Goal: Check status: Check status

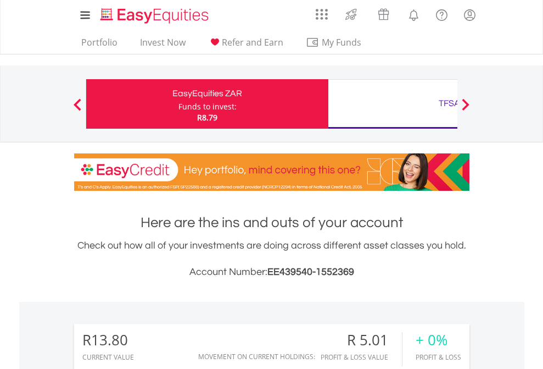
scroll to position [105, 172]
click at [179, 104] on div "Funds to invest:" at bounding box center [208, 106] width 58 height 11
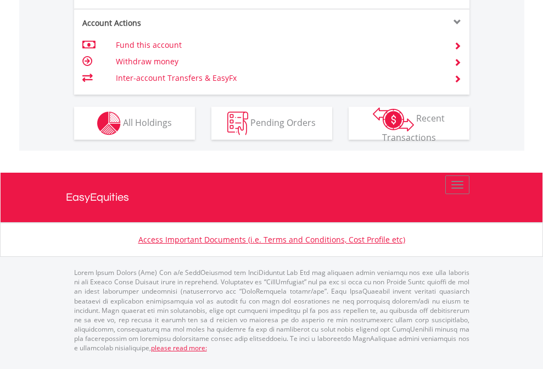
scroll to position [1031, 0]
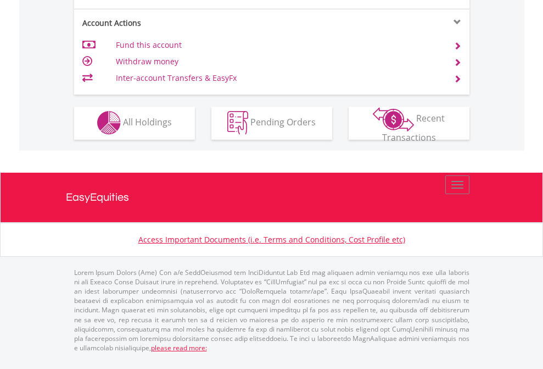
scroll to position [1027, 0]
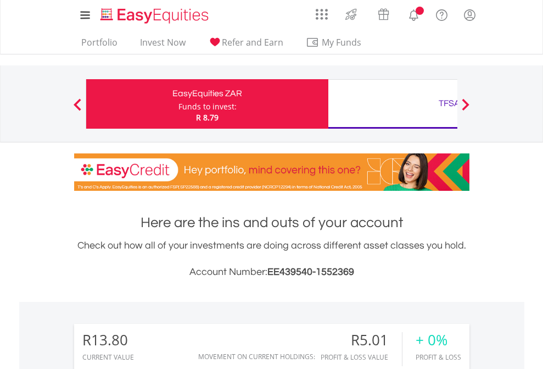
scroll to position [105, 172]
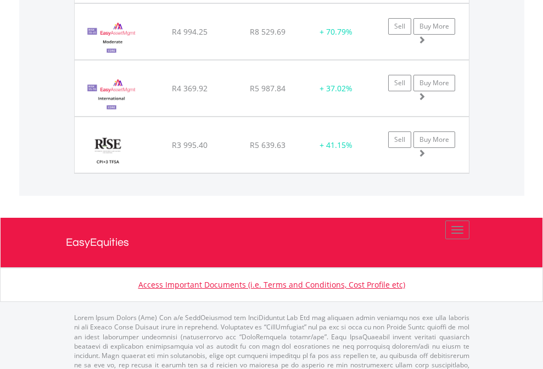
scroll to position [105, 172]
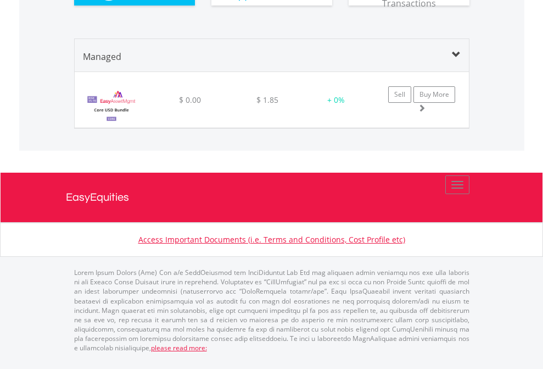
scroll to position [105, 172]
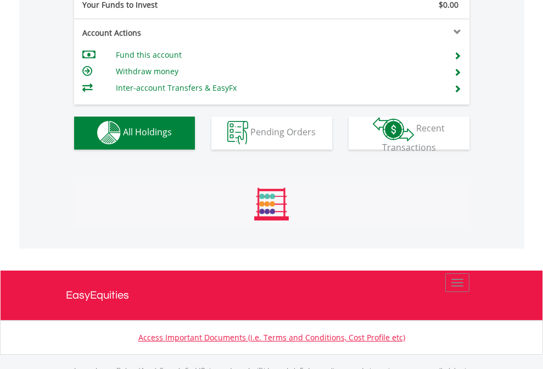
scroll to position [1088, 0]
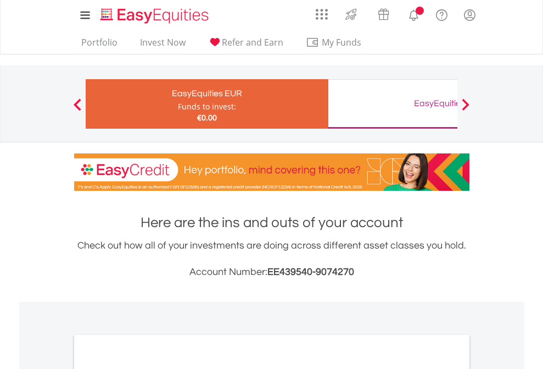
scroll to position [660, 0]
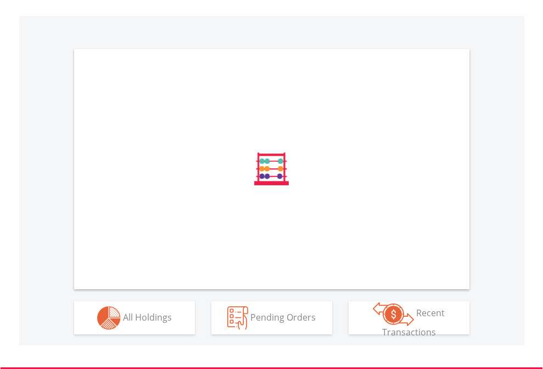
click at [123, 322] on span "All Holdings" at bounding box center [147, 316] width 49 height 12
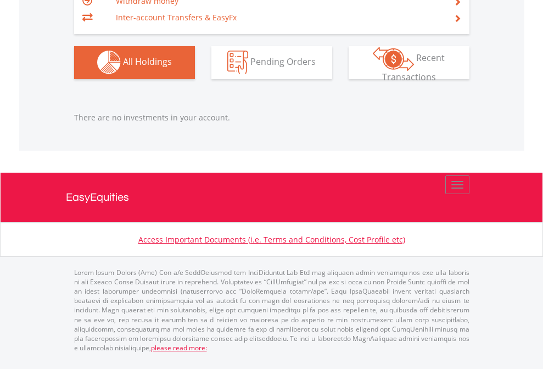
scroll to position [79, 0]
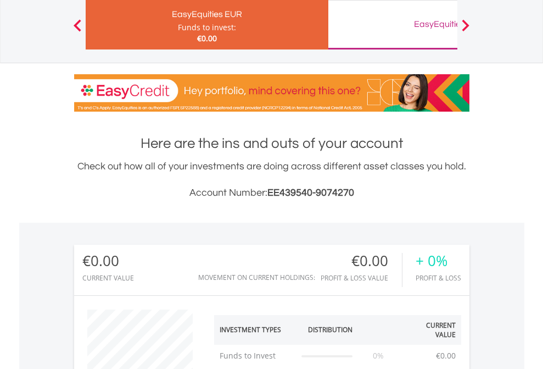
click at [393, 25] on div "EasyEquities GBP" at bounding box center [449, 23] width 229 height 15
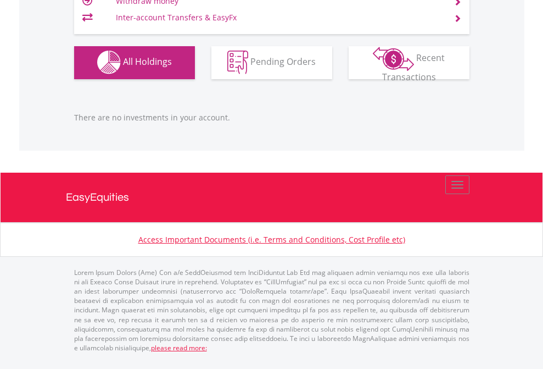
scroll to position [105, 172]
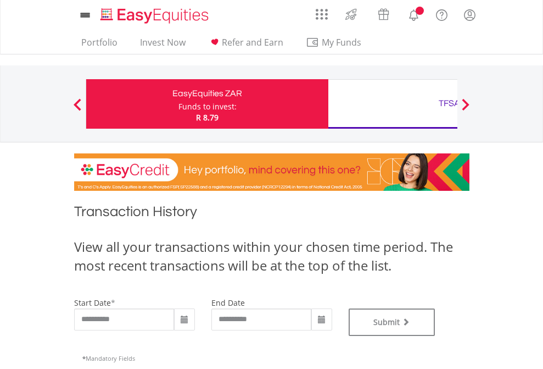
type input "**********"
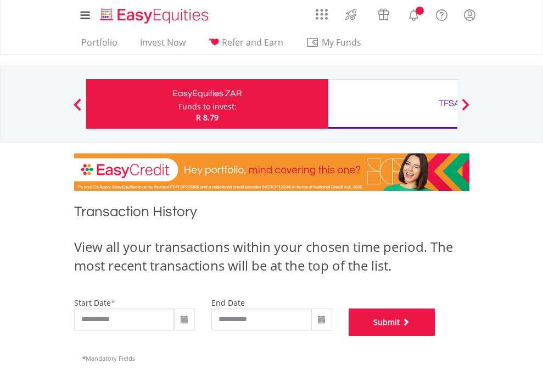
click at [436, 336] on button "Submit" at bounding box center [392, 321] width 87 height 27
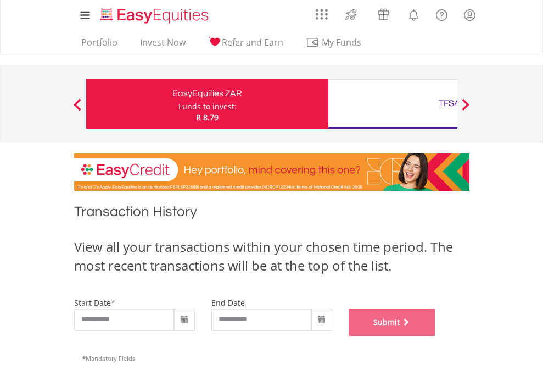
scroll to position [445, 0]
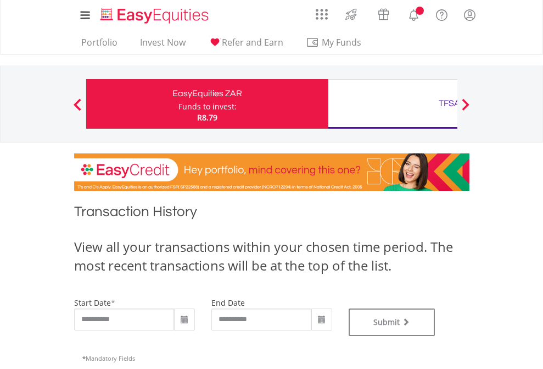
click at [393, 104] on div "TFSA" at bounding box center [449, 103] width 229 height 15
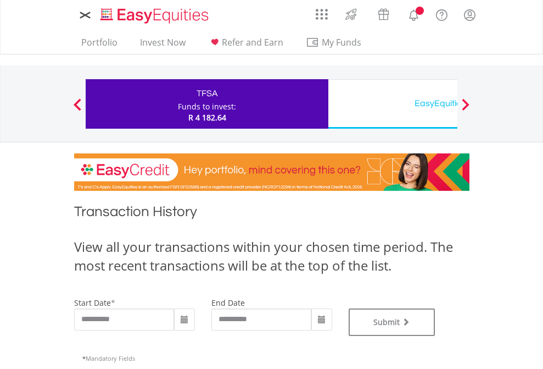
type input "**********"
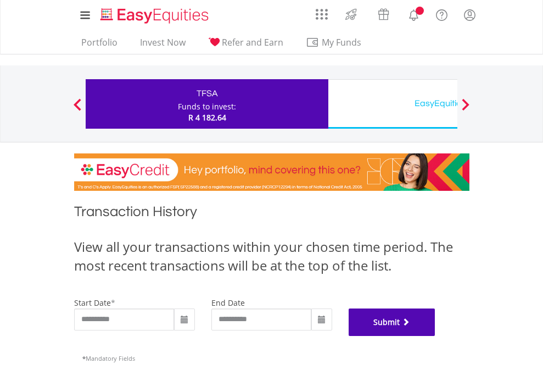
click at [436, 336] on button "Submit" at bounding box center [392, 321] width 87 height 27
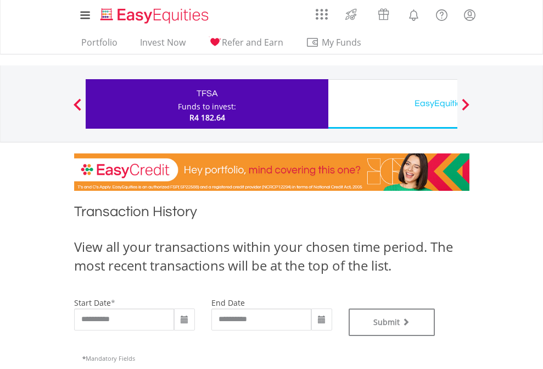
click at [393, 104] on div "EasyEquities USD" at bounding box center [449, 103] width 229 height 15
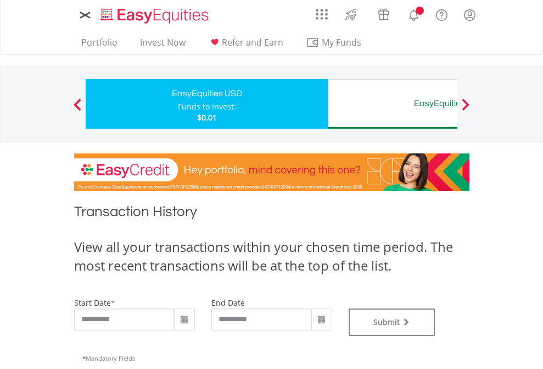
type input "**********"
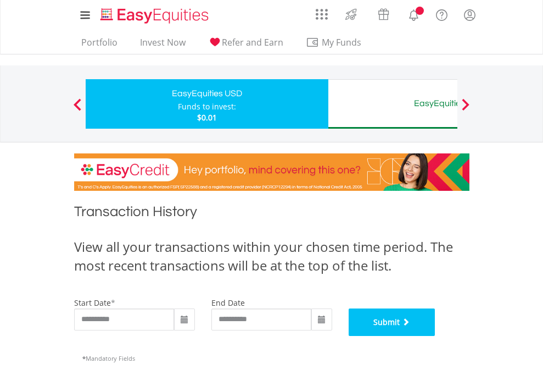
click at [436, 336] on button "Submit" at bounding box center [392, 321] width 87 height 27
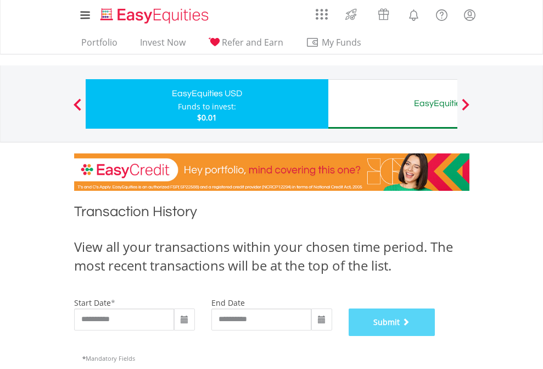
scroll to position [445, 0]
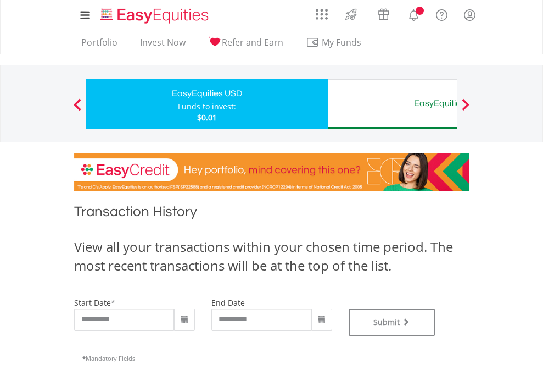
click at [393, 104] on div "EasyEquities AUD" at bounding box center [449, 103] width 229 height 15
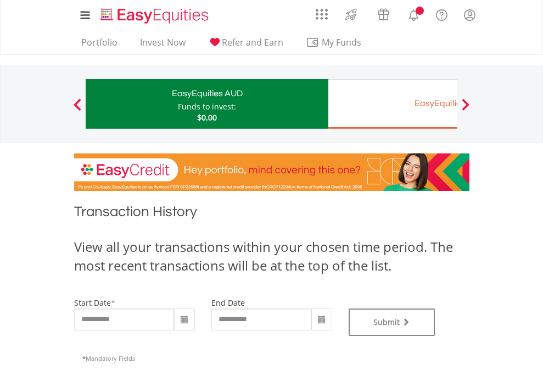
type input "**********"
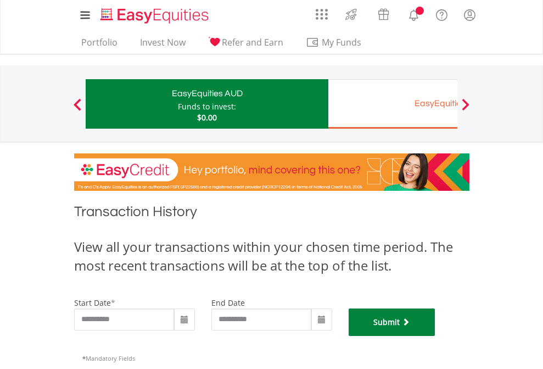
click at [436, 336] on button "Submit" at bounding box center [392, 321] width 87 height 27
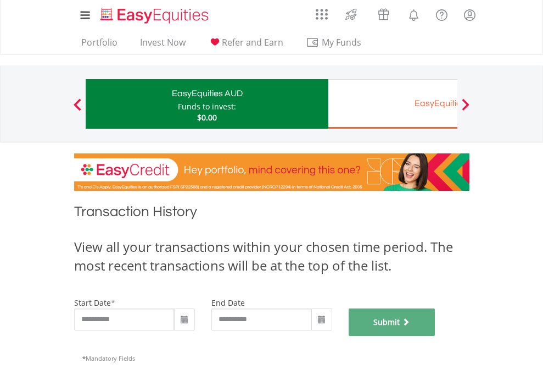
scroll to position [445, 0]
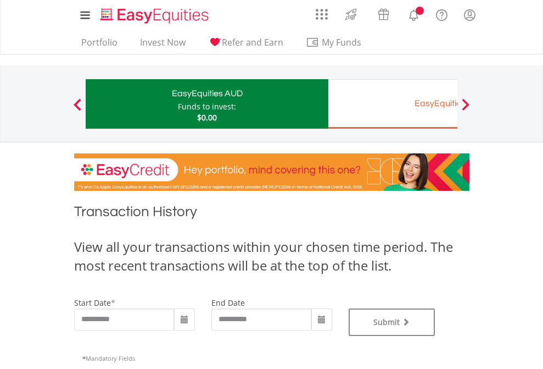
click at [393, 104] on div "EasyEquities EUR" at bounding box center [449, 103] width 229 height 15
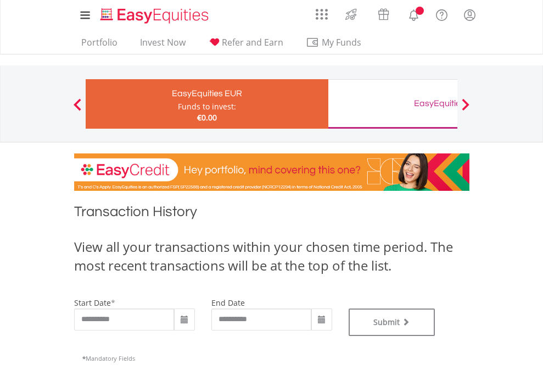
type input "**********"
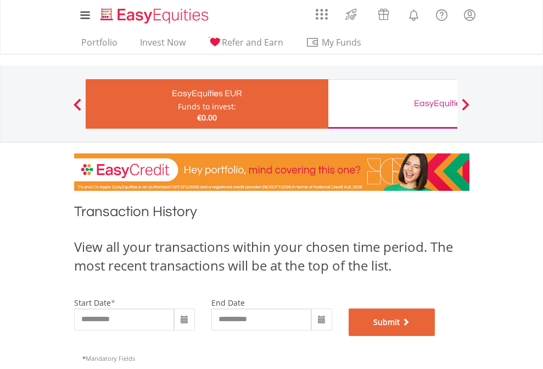
click at [436, 336] on button "Submit" at bounding box center [392, 321] width 87 height 27
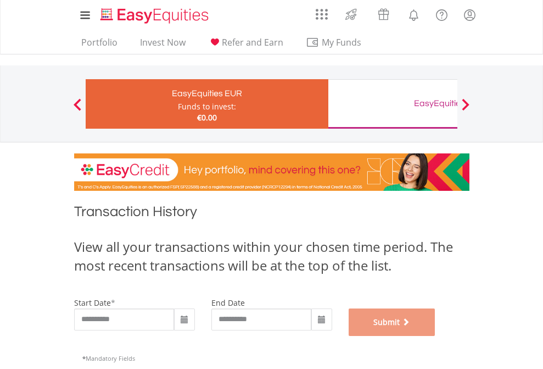
scroll to position [445, 0]
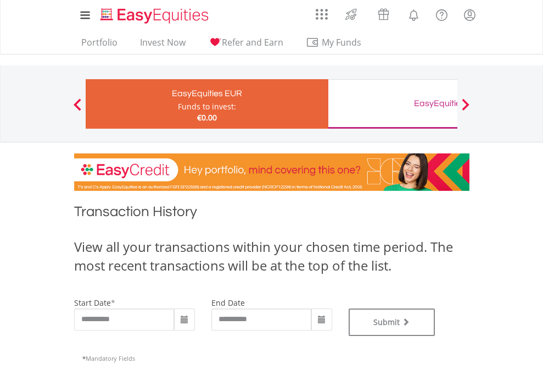
click at [393, 104] on div "EasyEquities GBP" at bounding box center [449, 103] width 229 height 15
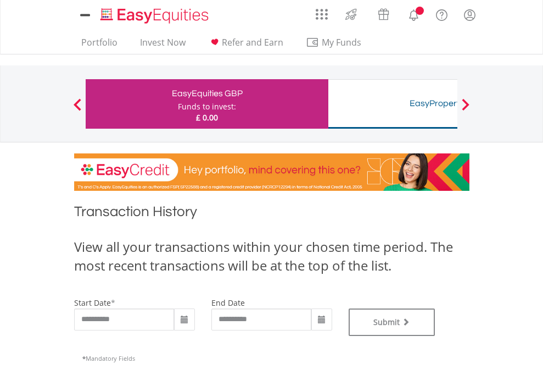
type input "**********"
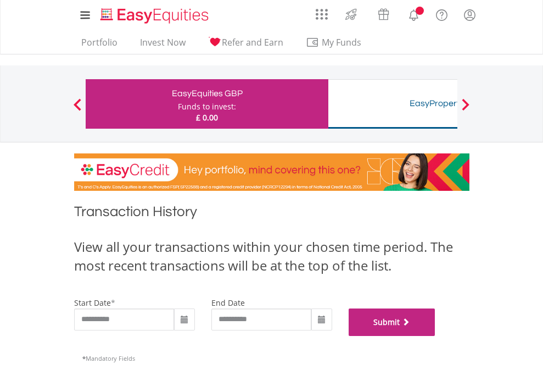
click at [436, 336] on button "Submit" at bounding box center [392, 321] width 87 height 27
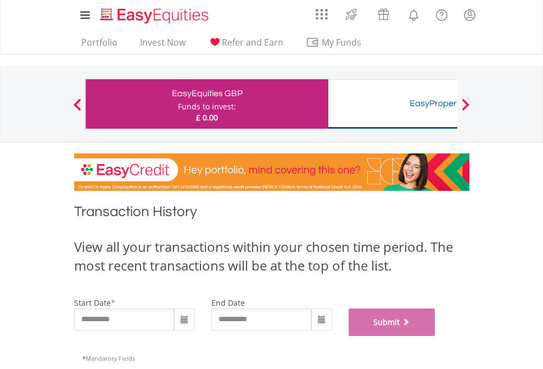
scroll to position [445, 0]
